Goal: Navigation & Orientation: Find specific page/section

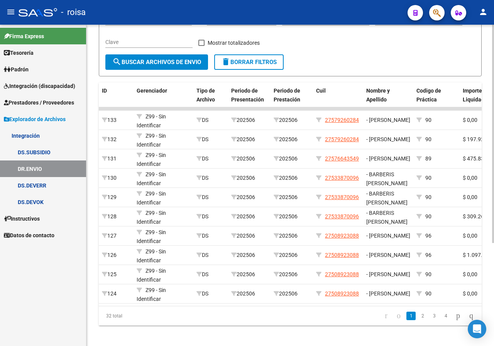
scroll to position [151, 0]
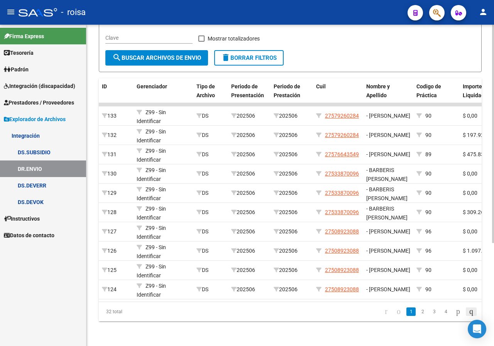
click at [471, 311] on icon "go to last page" at bounding box center [471, 311] width 6 height 9
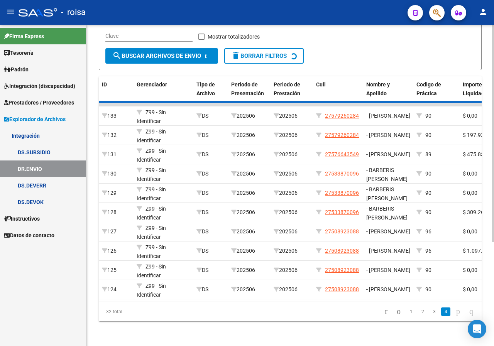
scroll to position [0, 0]
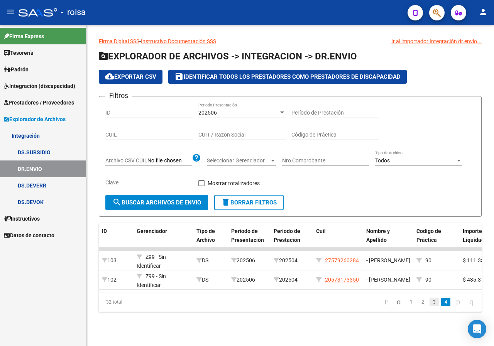
click at [430, 306] on link "3" at bounding box center [434, 302] width 9 height 8
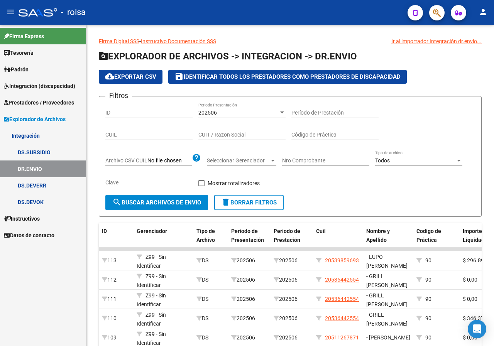
click at [42, 150] on link "DS.SUBSIDIO" at bounding box center [43, 152] width 86 height 17
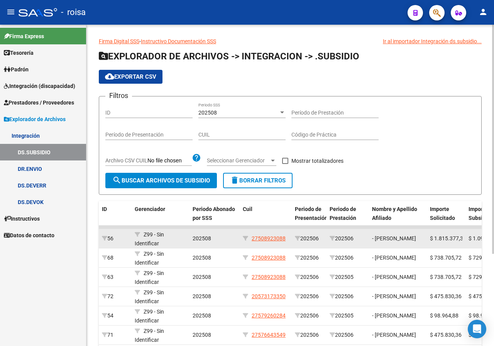
click at [358, 239] on div "202506" at bounding box center [348, 238] width 36 height 9
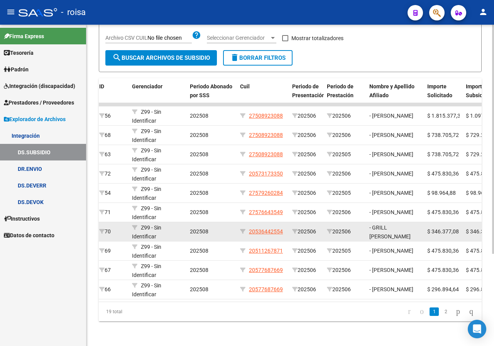
scroll to position [2, 0]
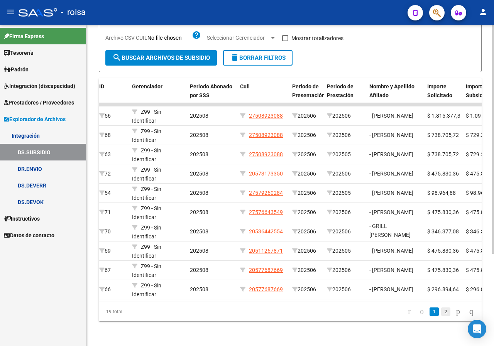
click at [441, 312] on link "2" at bounding box center [445, 312] width 9 height 8
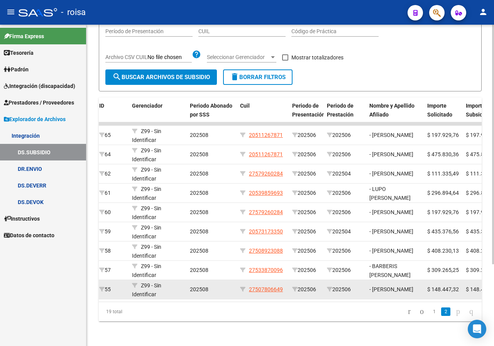
scroll to position [110, 0]
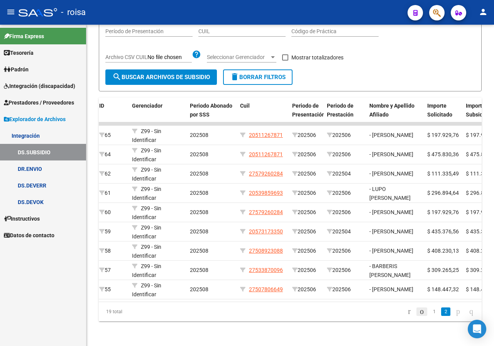
click at [419, 312] on icon "go to previous page" at bounding box center [422, 311] width 6 height 9
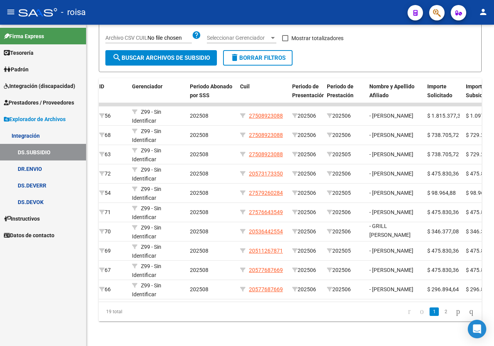
scroll to position [0, 258]
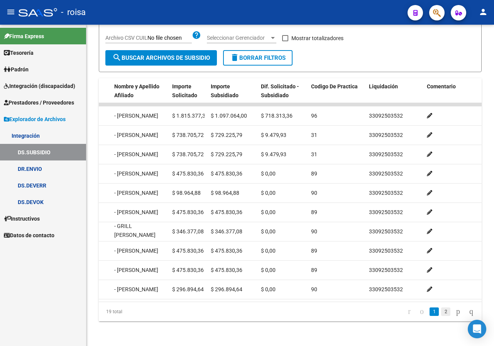
click at [441, 312] on link "2" at bounding box center [445, 312] width 9 height 8
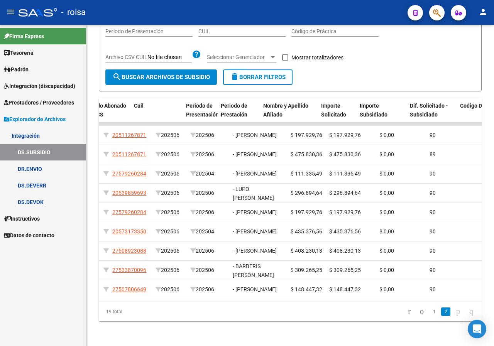
scroll to position [0, 98]
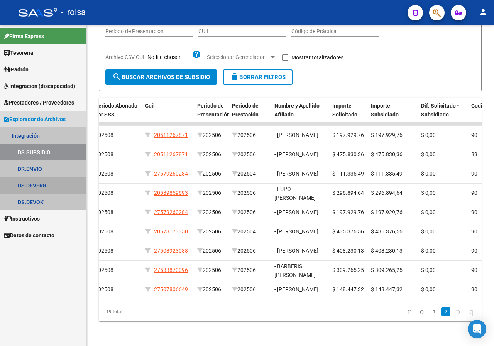
click at [31, 184] on link "DS.DEVERR" at bounding box center [43, 185] width 86 height 17
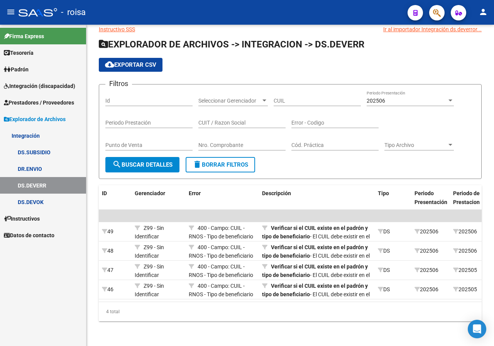
click at [36, 201] on link "DS.DEVOK" at bounding box center [43, 202] width 86 height 17
